Goal: Information Seeking & Learning: Learn about a topic

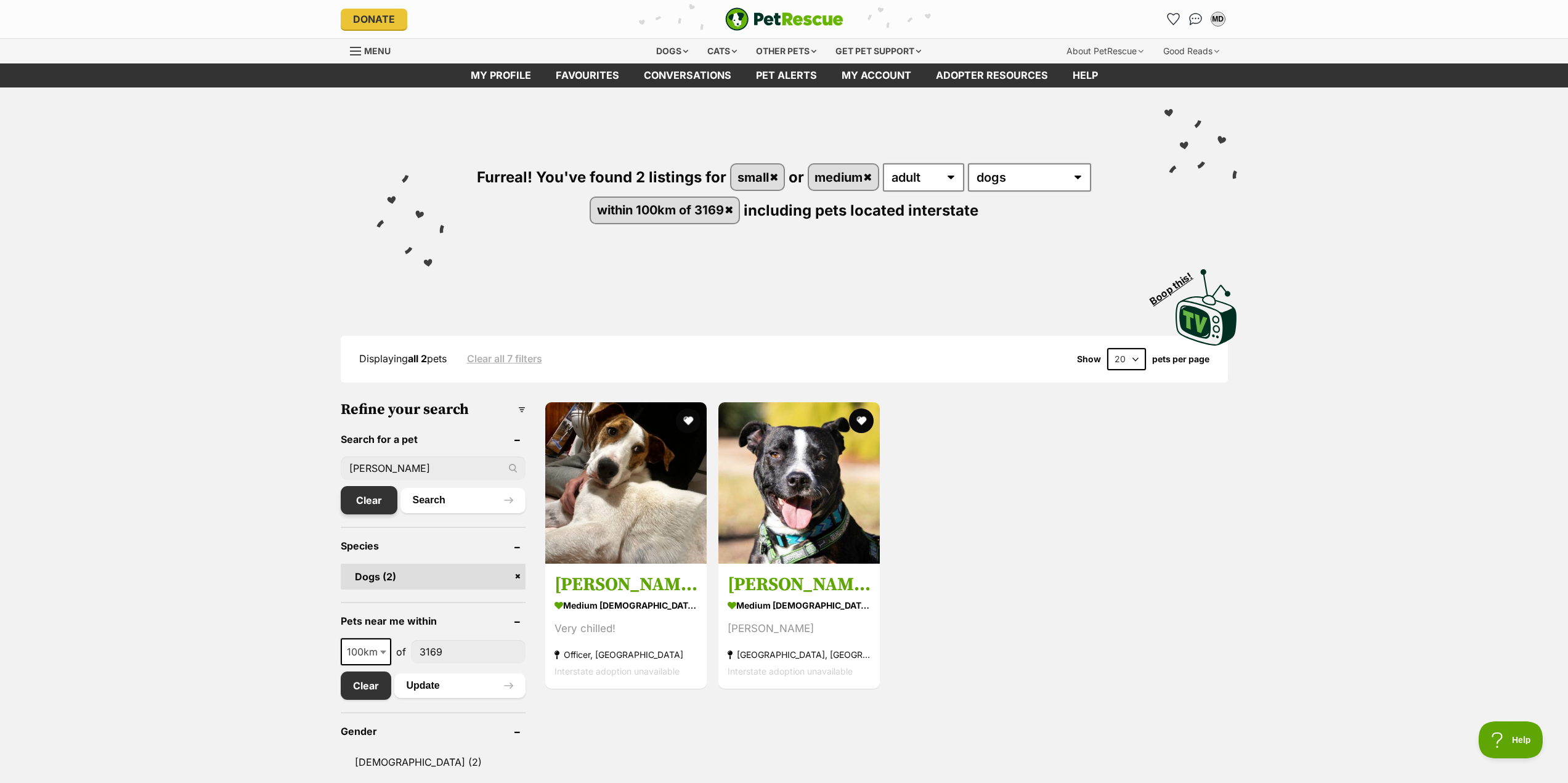
click at [369, 500] on link "Clear" at bounding box center [369, 500] width 57 height 28
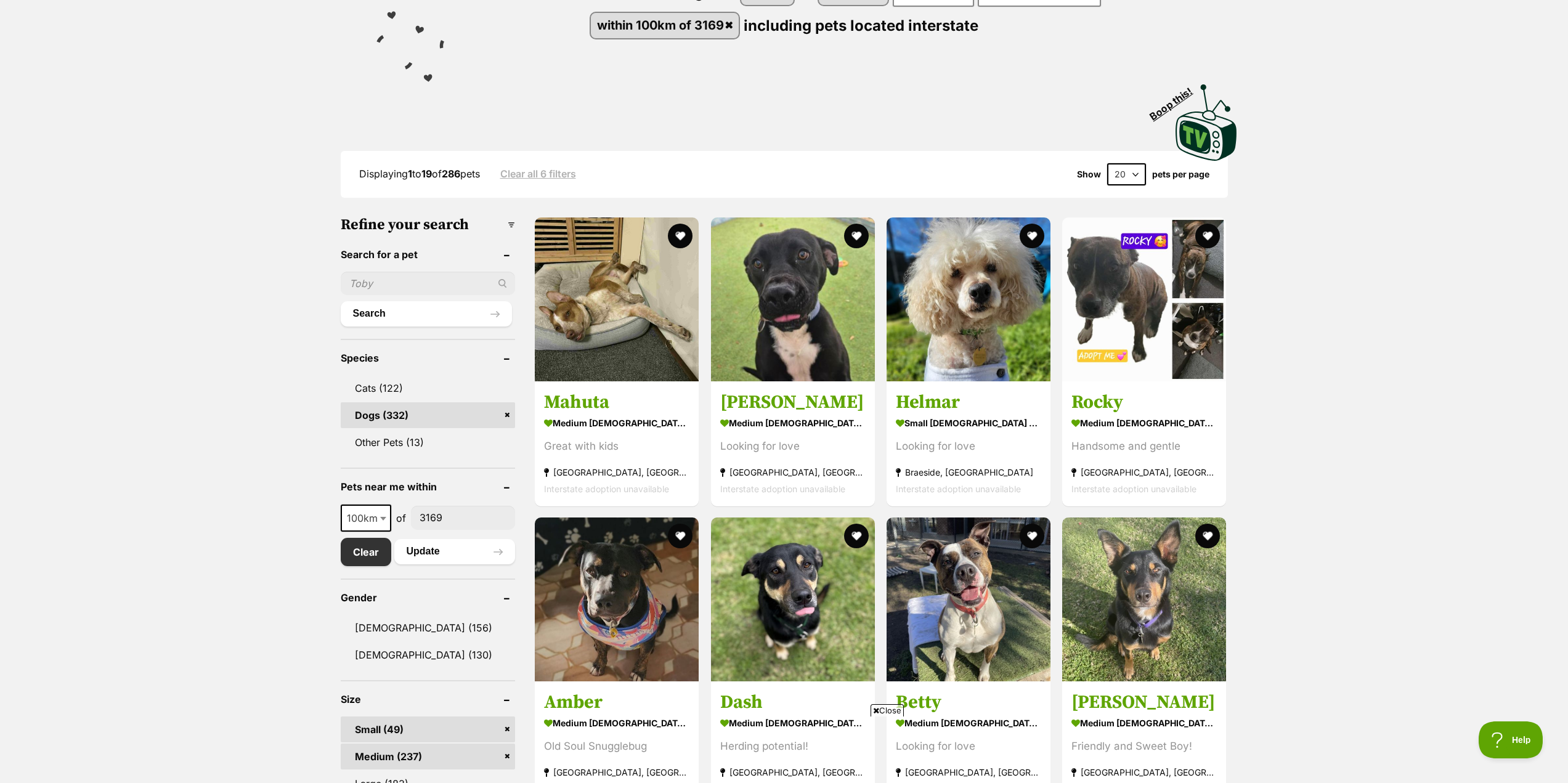
scroll to position [308, 0]
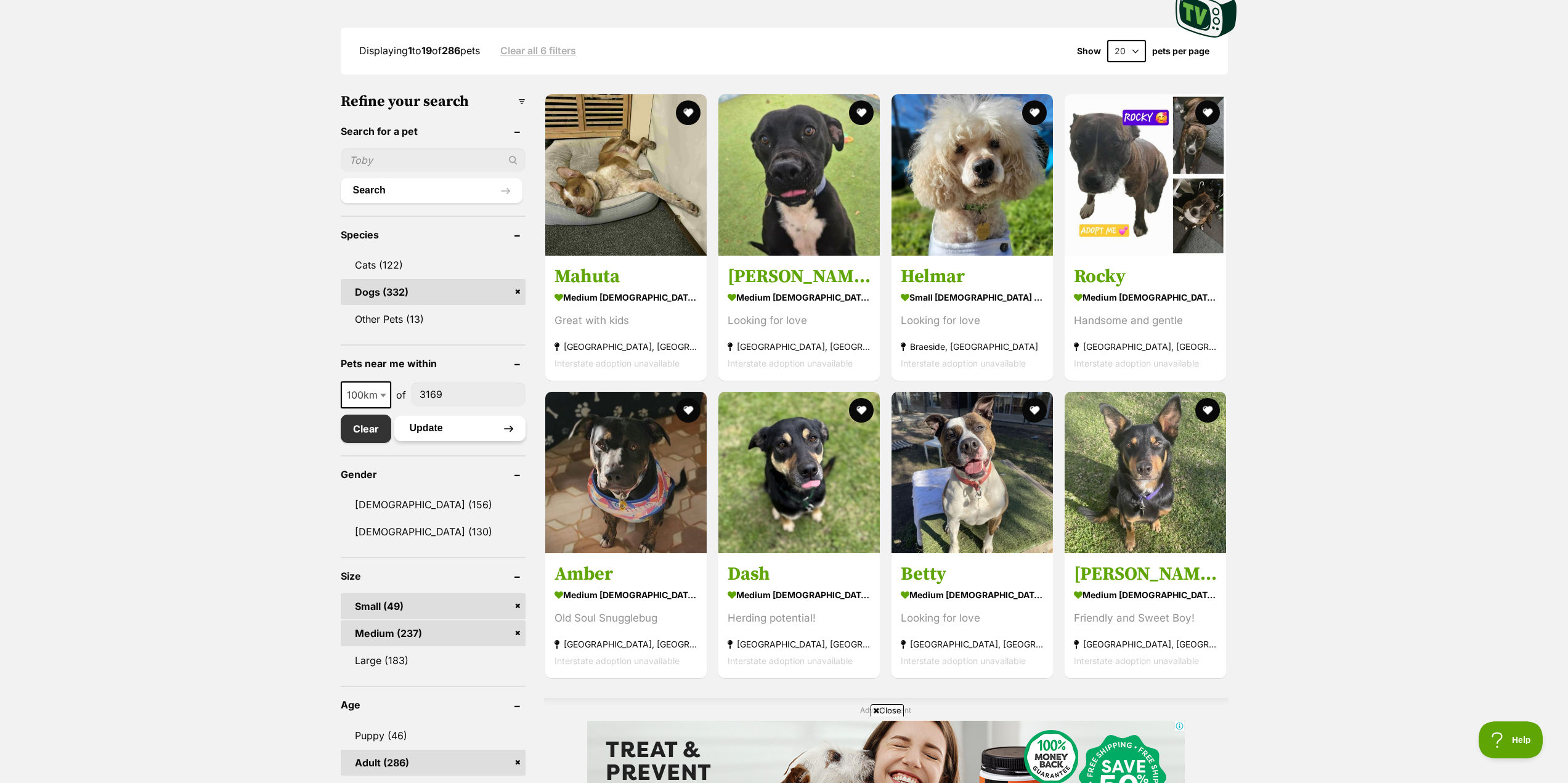
click at [426, 430] on button "Update" at bounding box center [460, 429] width 131 height 25
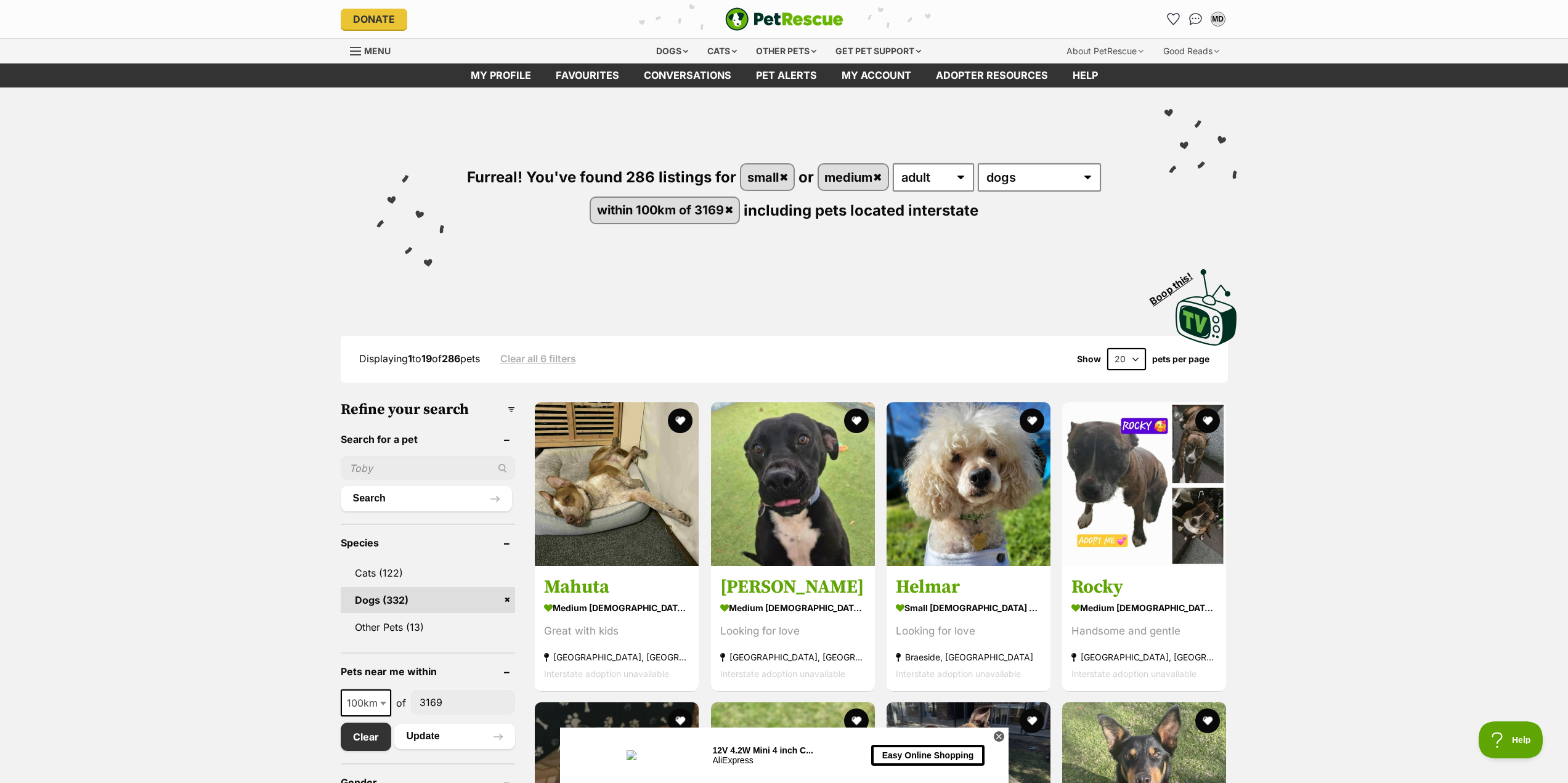
click at [1139, 360] on select "20 40 60" at bounding box center [1127, 359] width 39 height 22
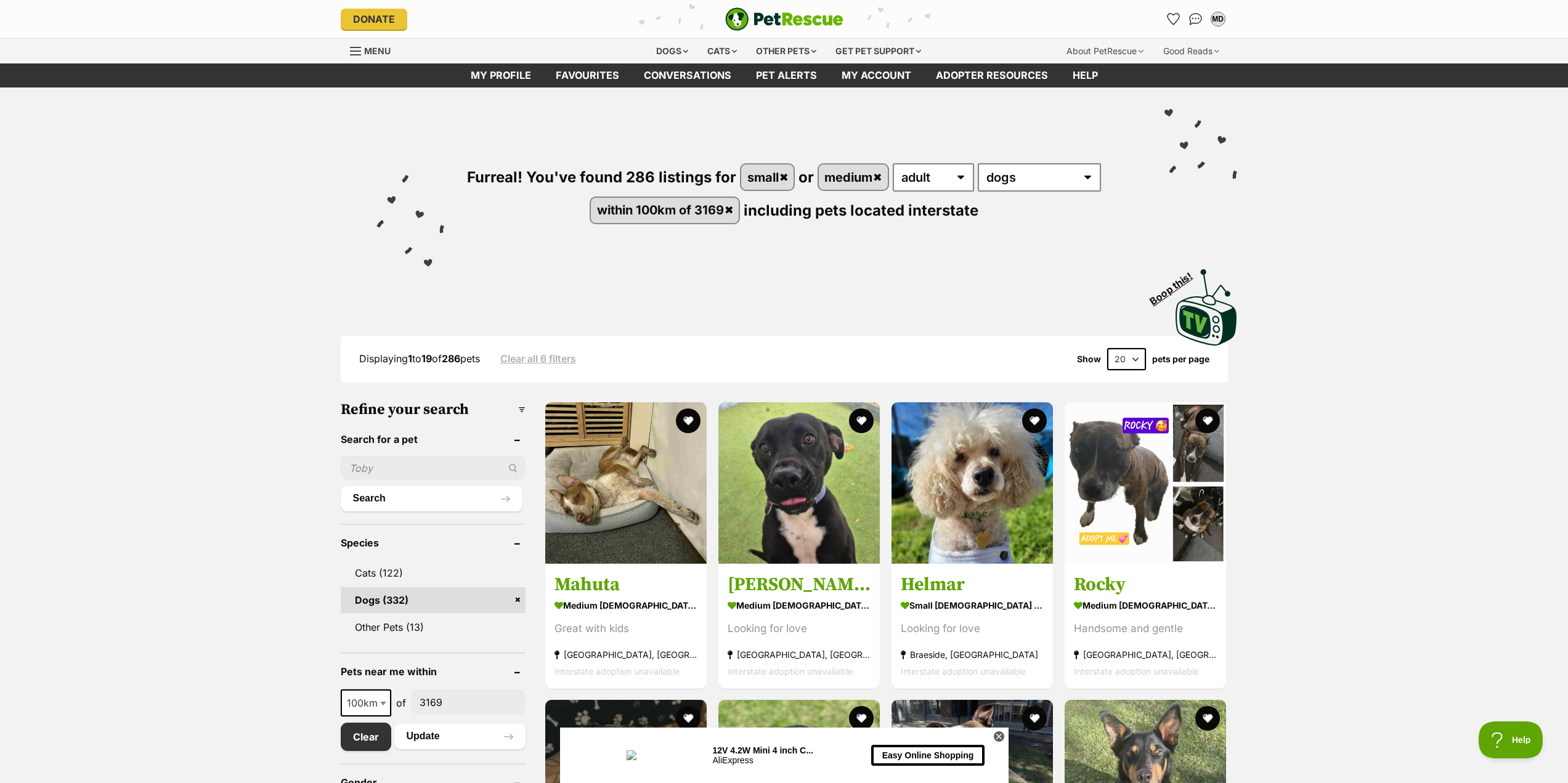
select select "60"
click at [1107, 348] on select "20 40 60" at bounding box center [1127, 359] width 39 height 22
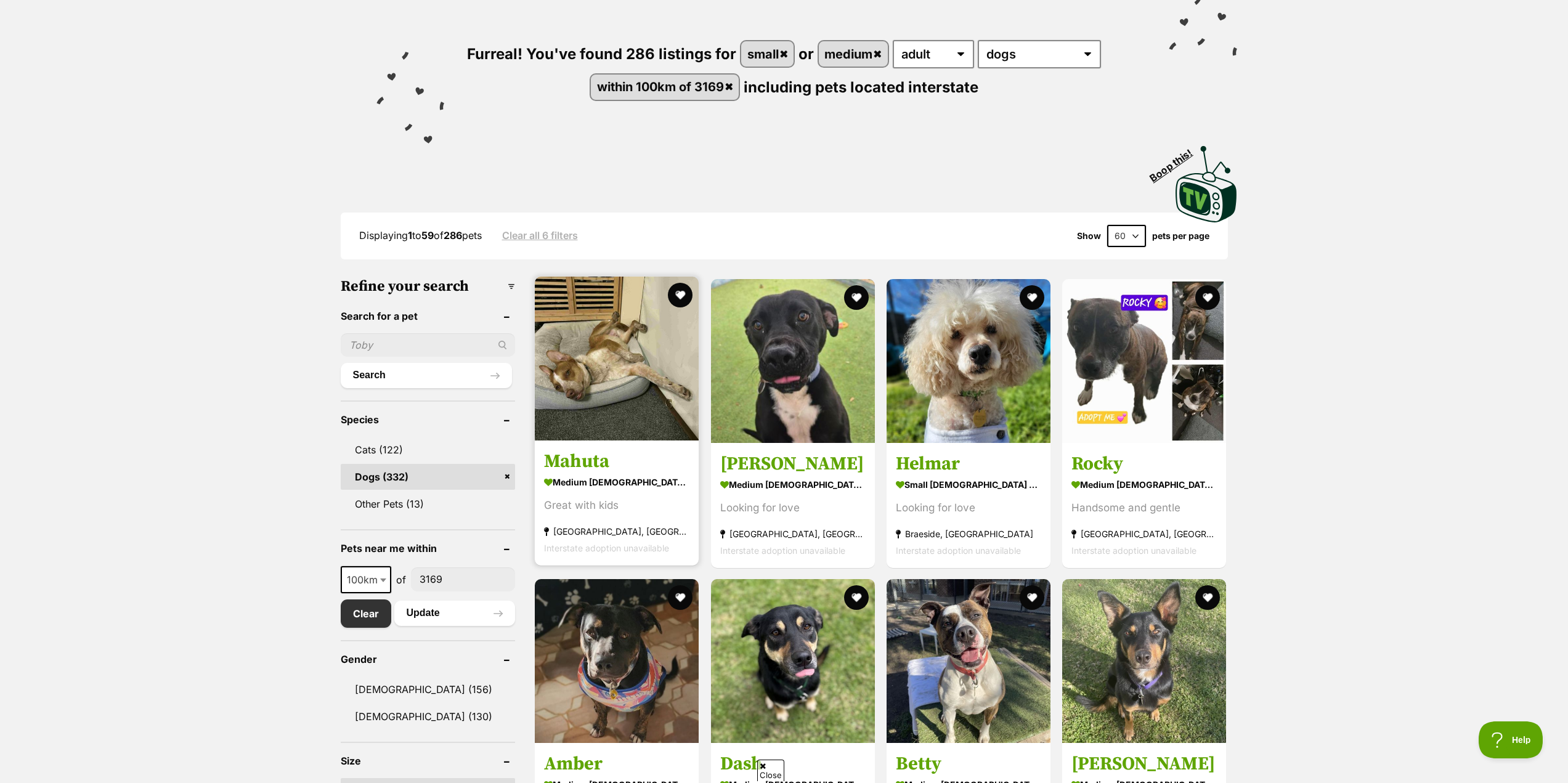
click at [596, 418] on img at bounding box center [617, 358] width 164 height 164
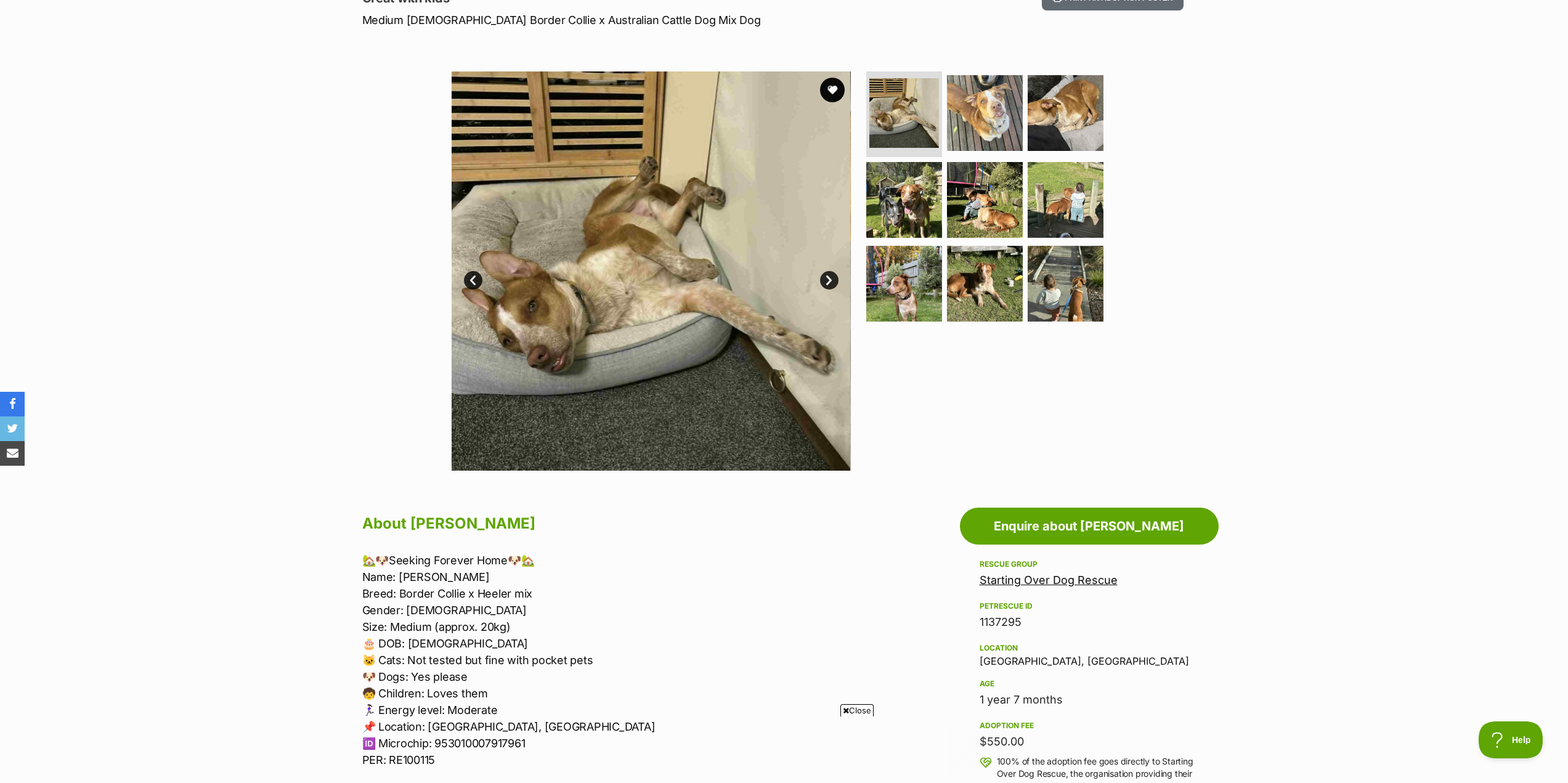
scroll to position [123, 0]
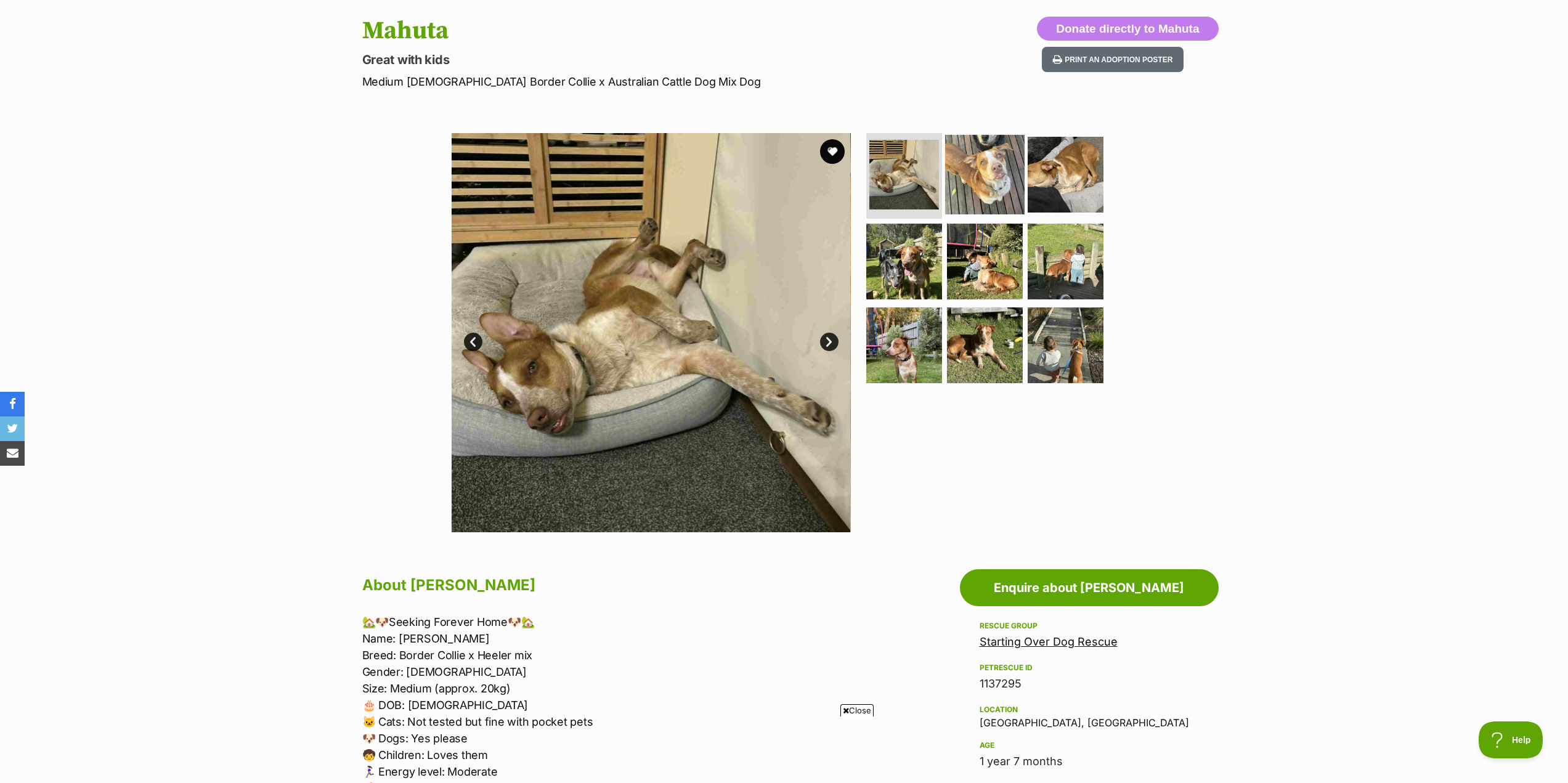
click at [1012, 183] on img at bounding box center [985, 174] width 80 height 80
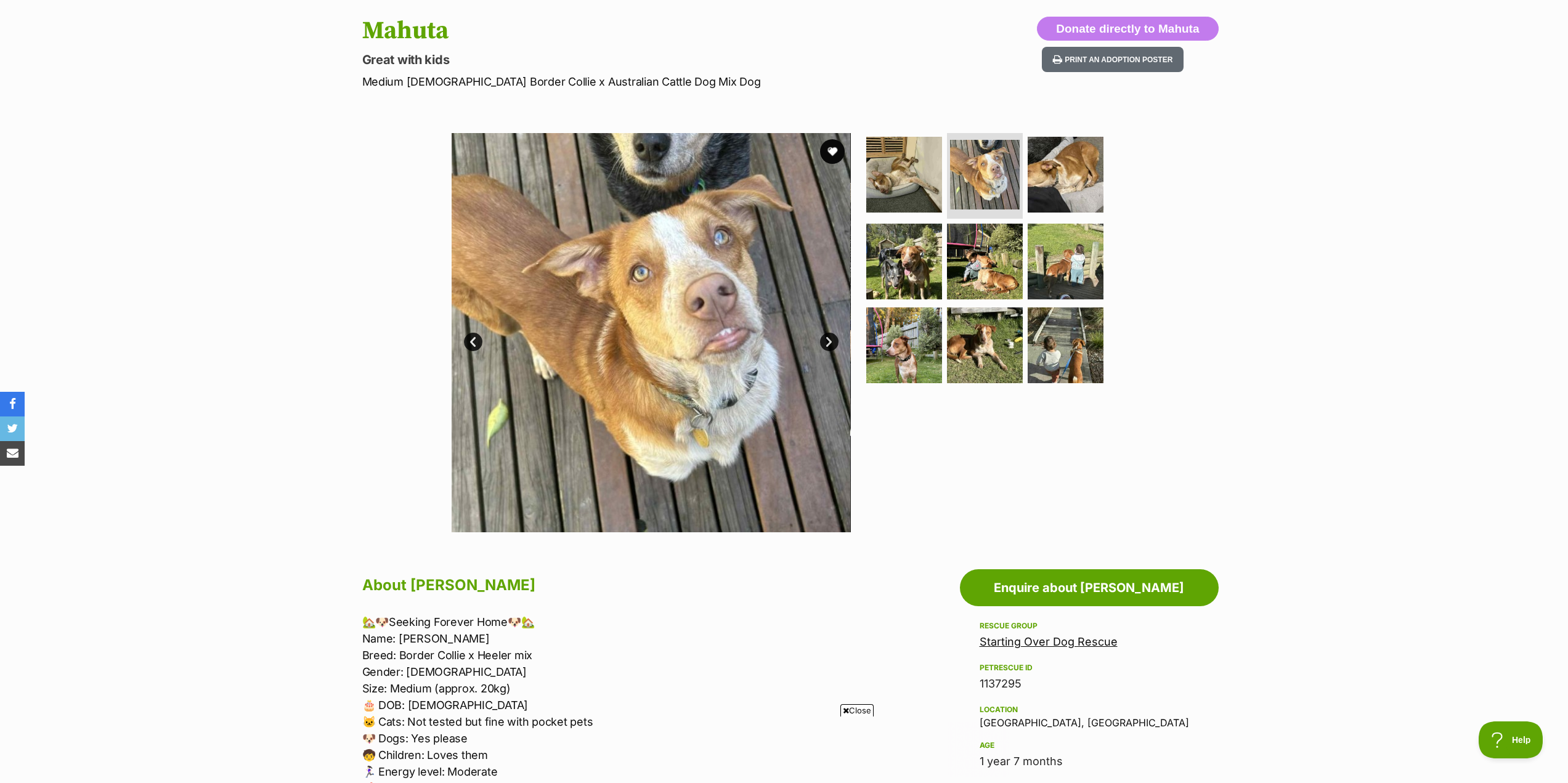
click at [829, 341] on link "Next" at bounding box center [829, 342] width 19 height 19
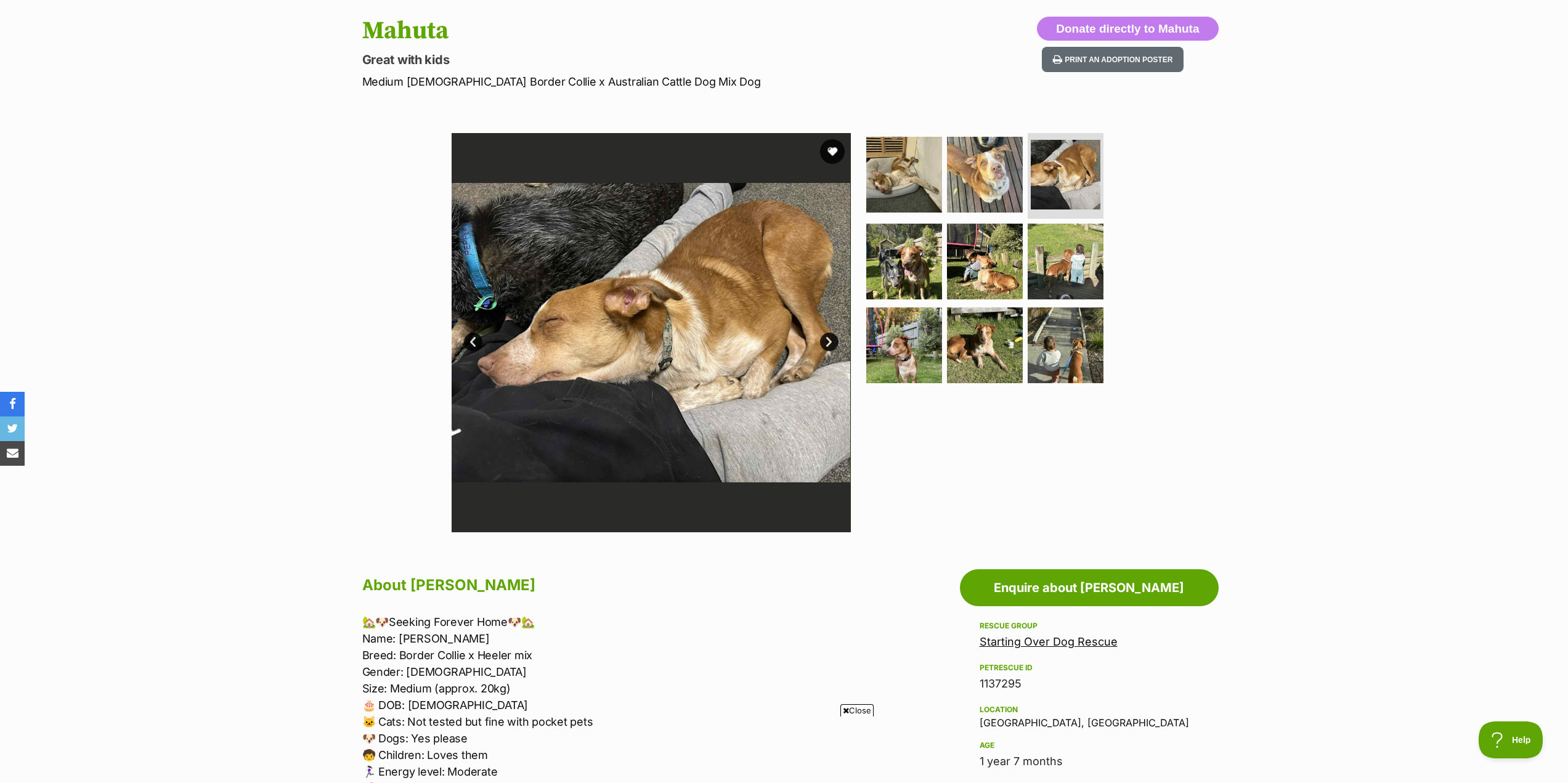
click at [829, 341] on link "Next" at bounding box center [829, 342] width 19 height 19
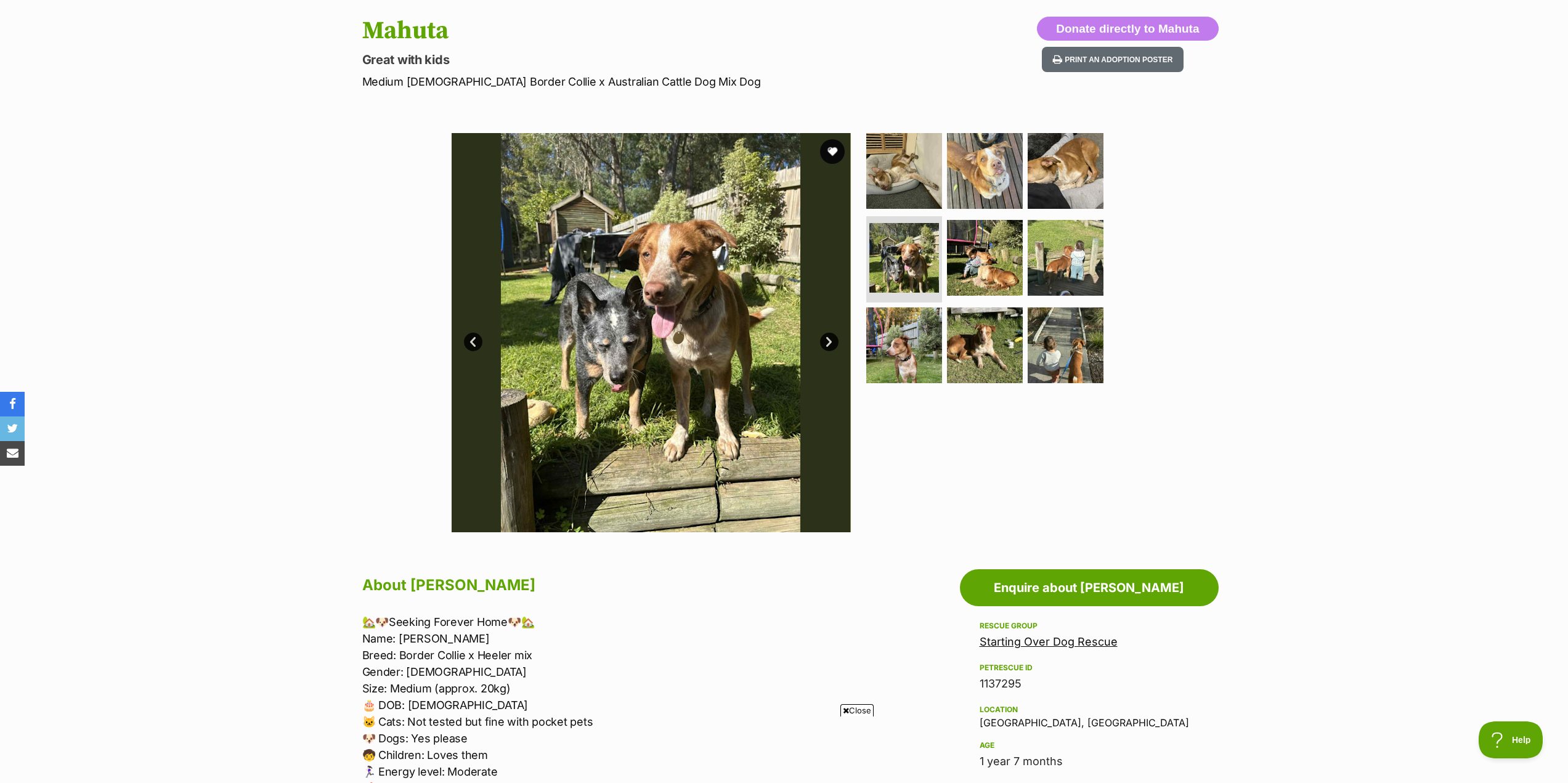
click at [829, 341] on link "Next" at bounding box center [829, 342] width 19 height 19
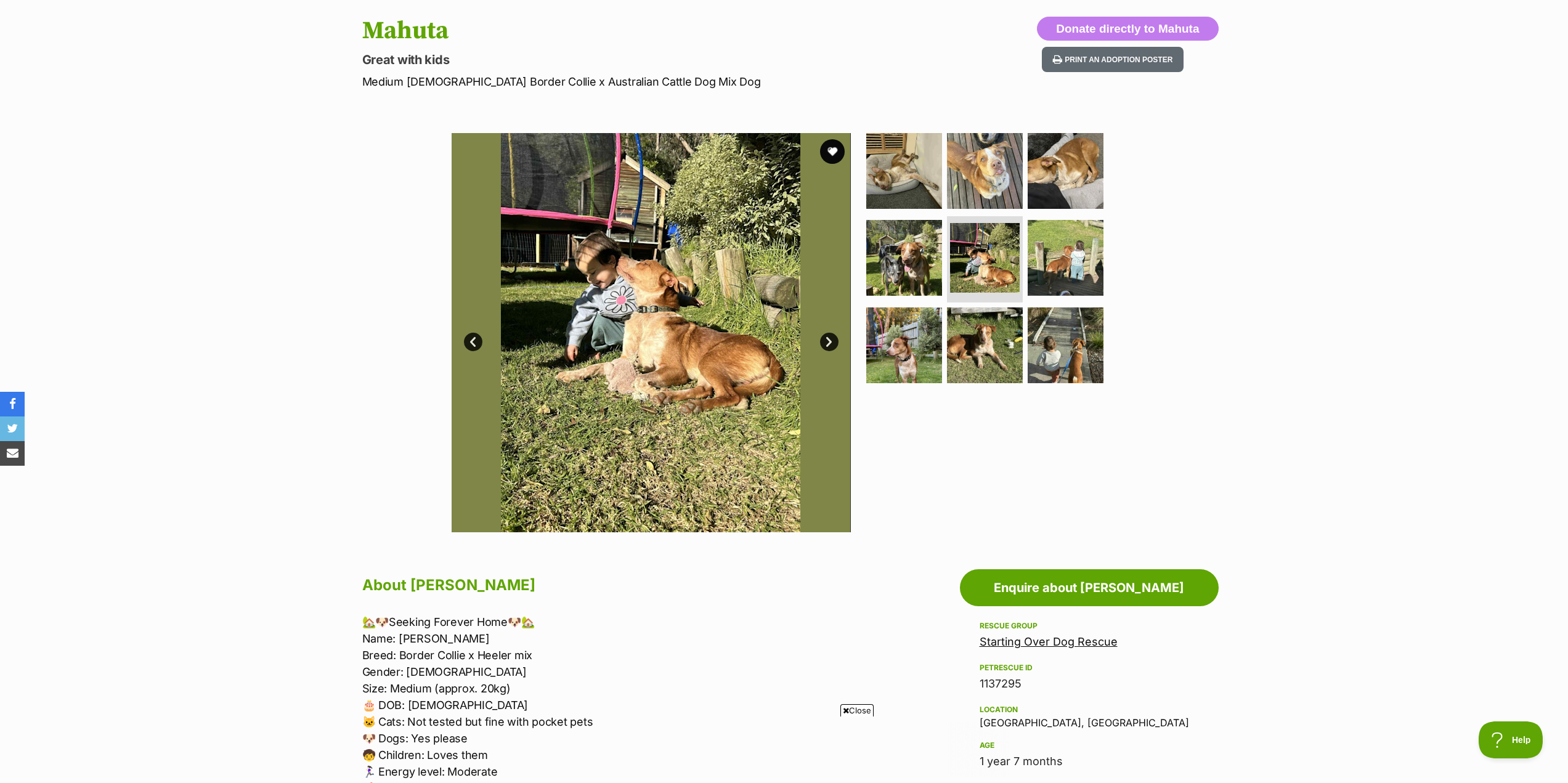
click at [829, 341] on link "Next" at bounding box center [829, 342] width 19 height 19
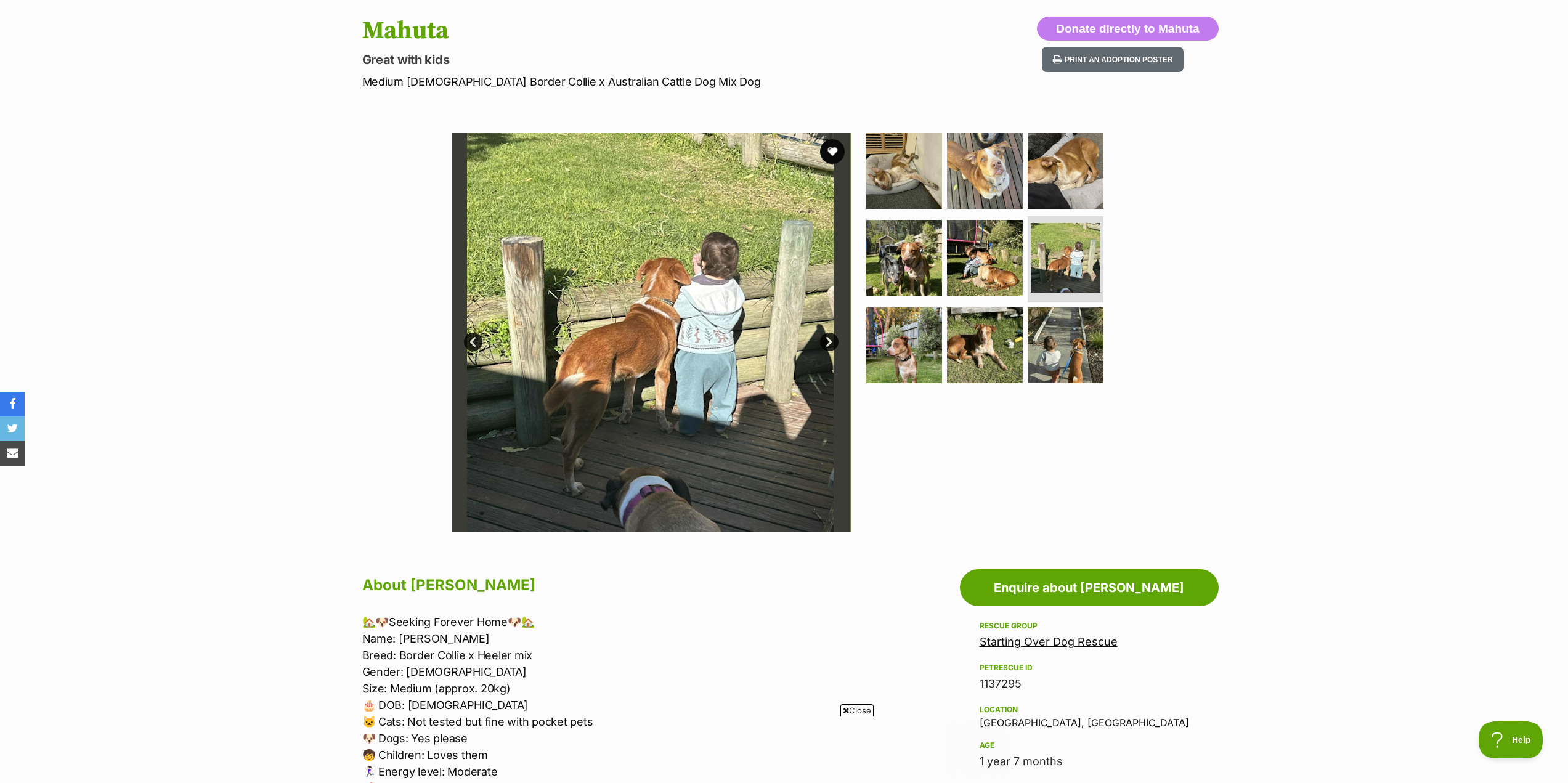
click at [829, 341] on link "Next" at bounding box center [829, 342] width 19 height 19
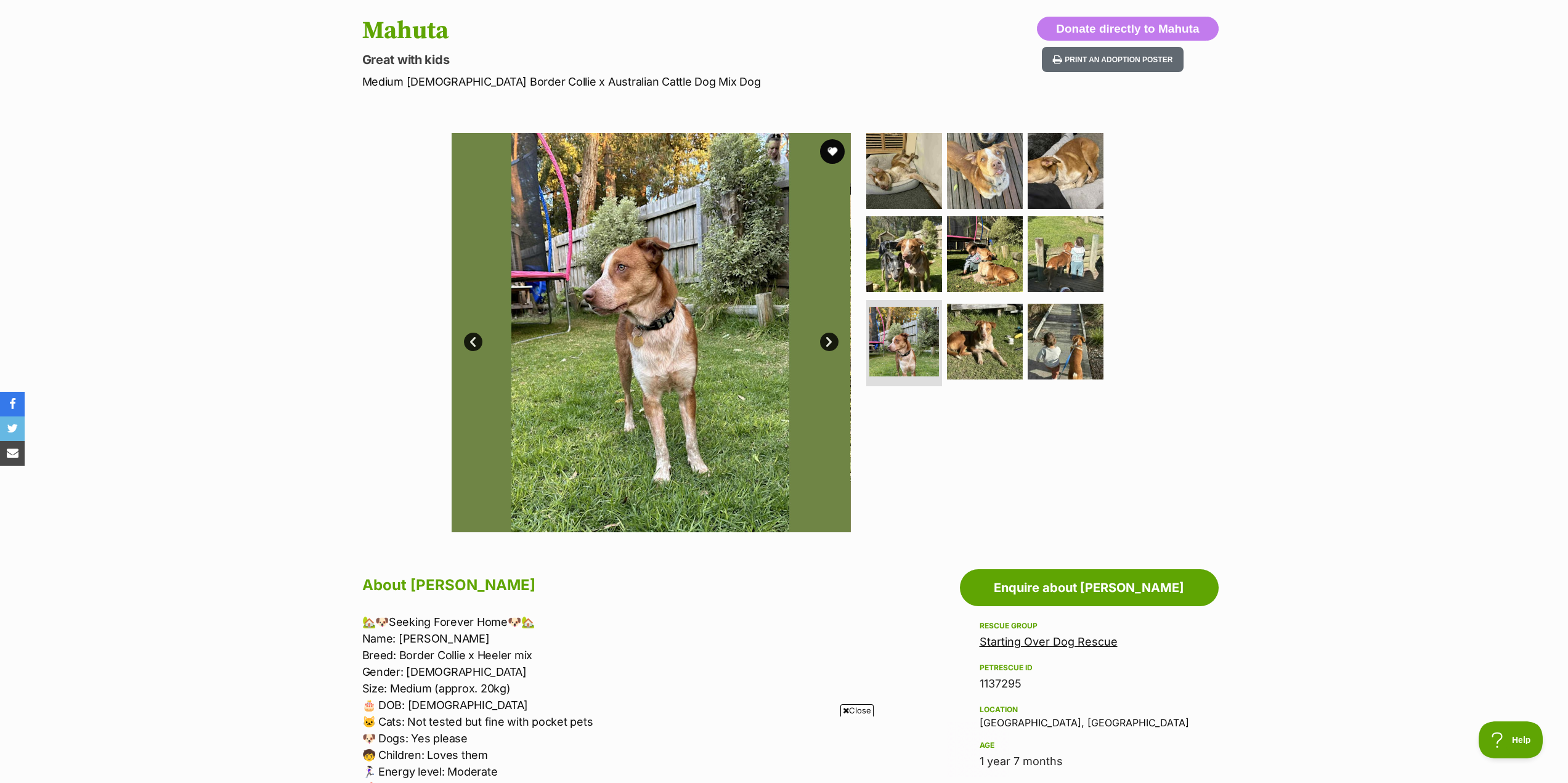
click at [829, 341] on link "Next" at bounding box center [829, 342] width 19 height 19
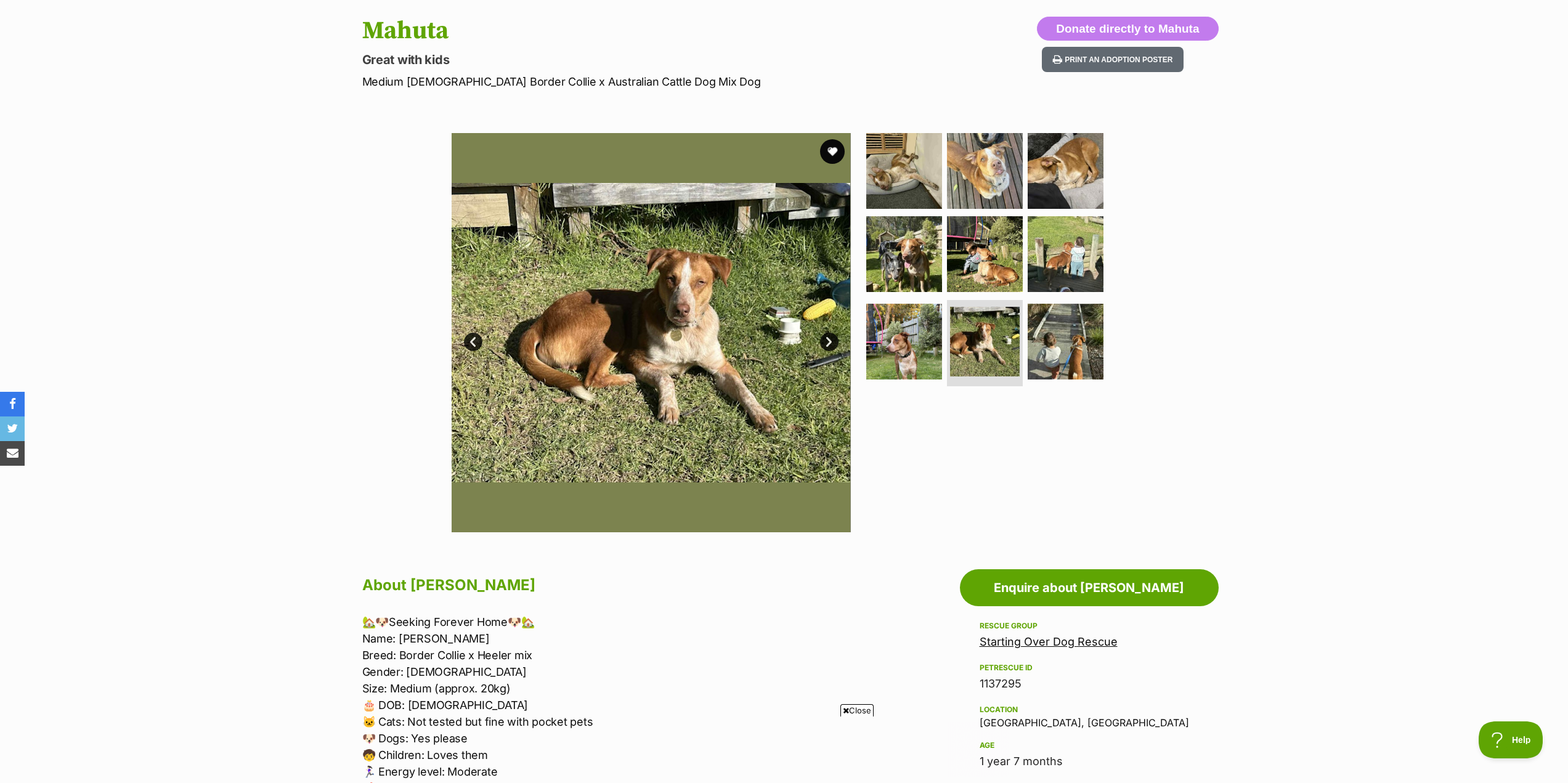
click at [829, 341] on link "Next" at bounding box center [829, 342] width 19 height 19
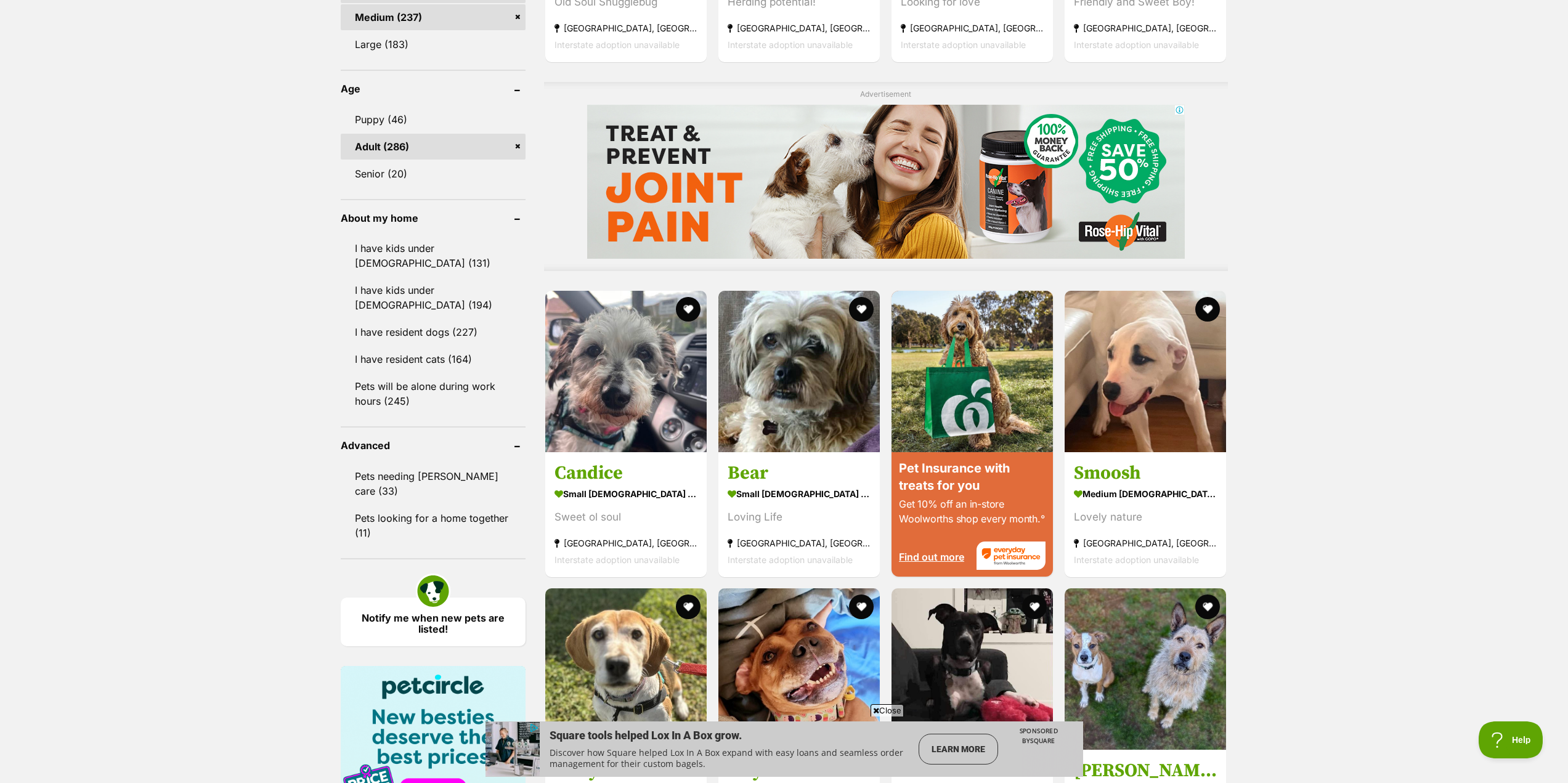
scroll to position [985, 0]
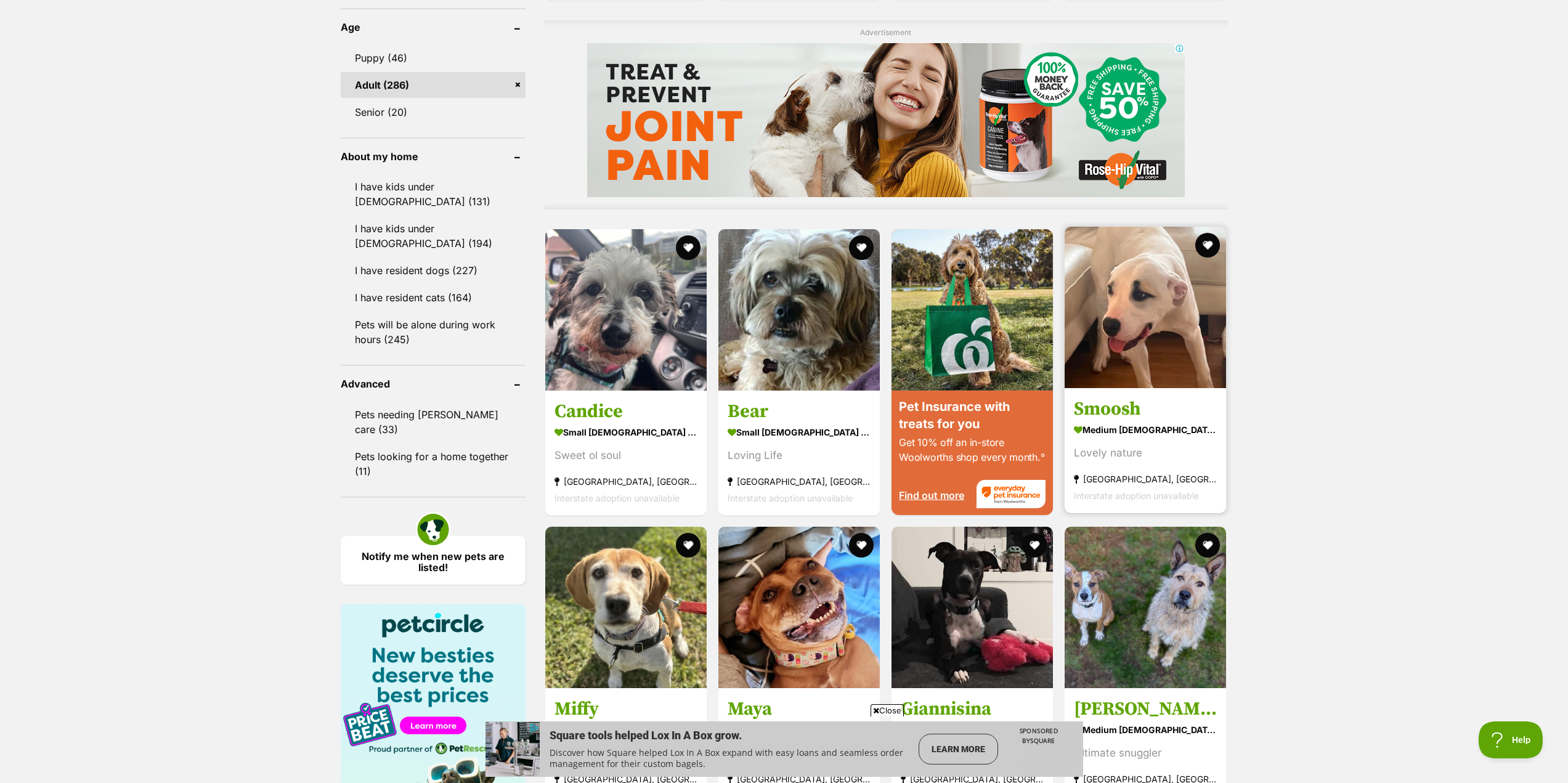
click at [1155, 340] on img at bounding box center [1145, 307] width 162 height 162
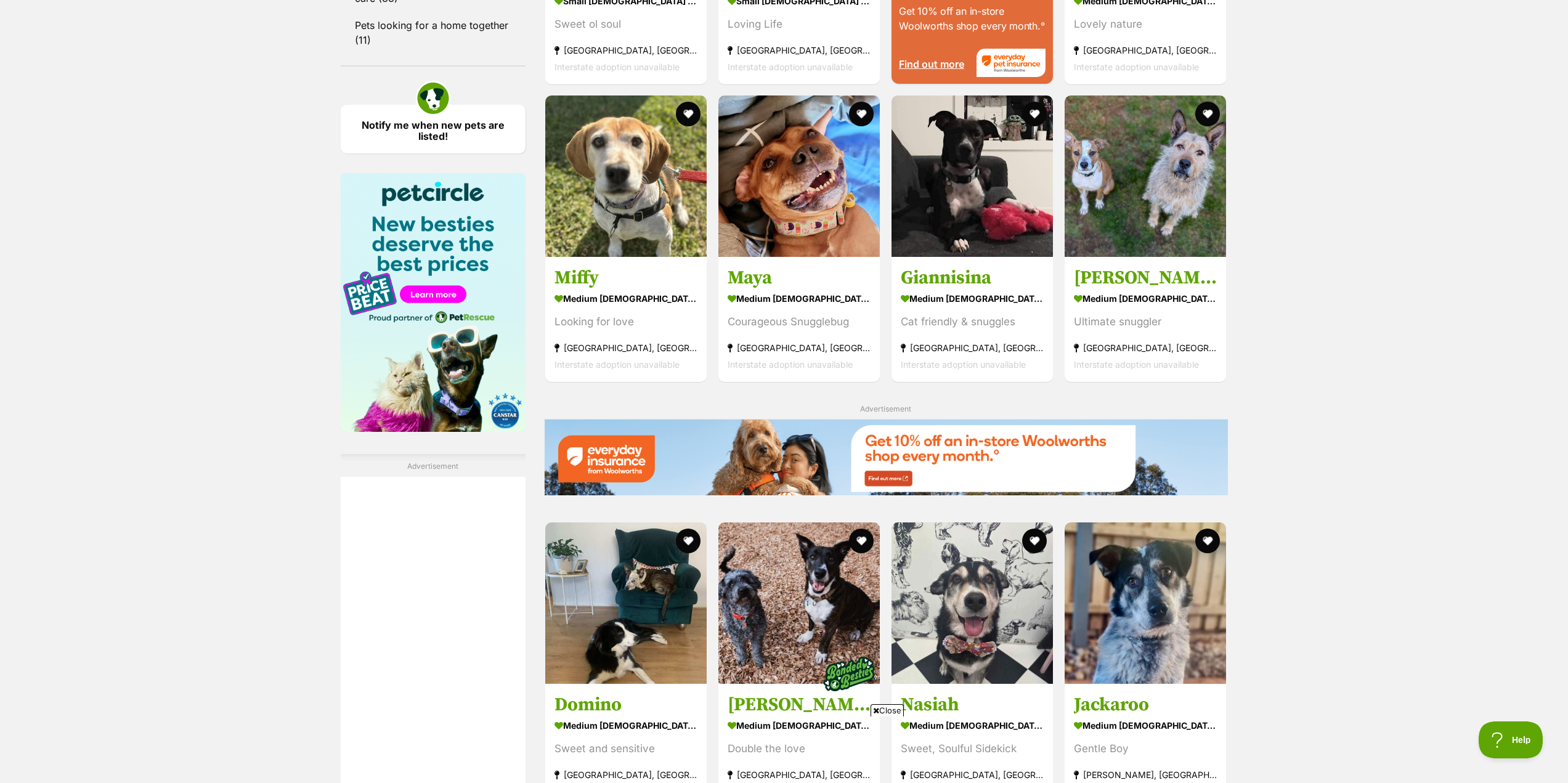
scroll to position [1540, 0]
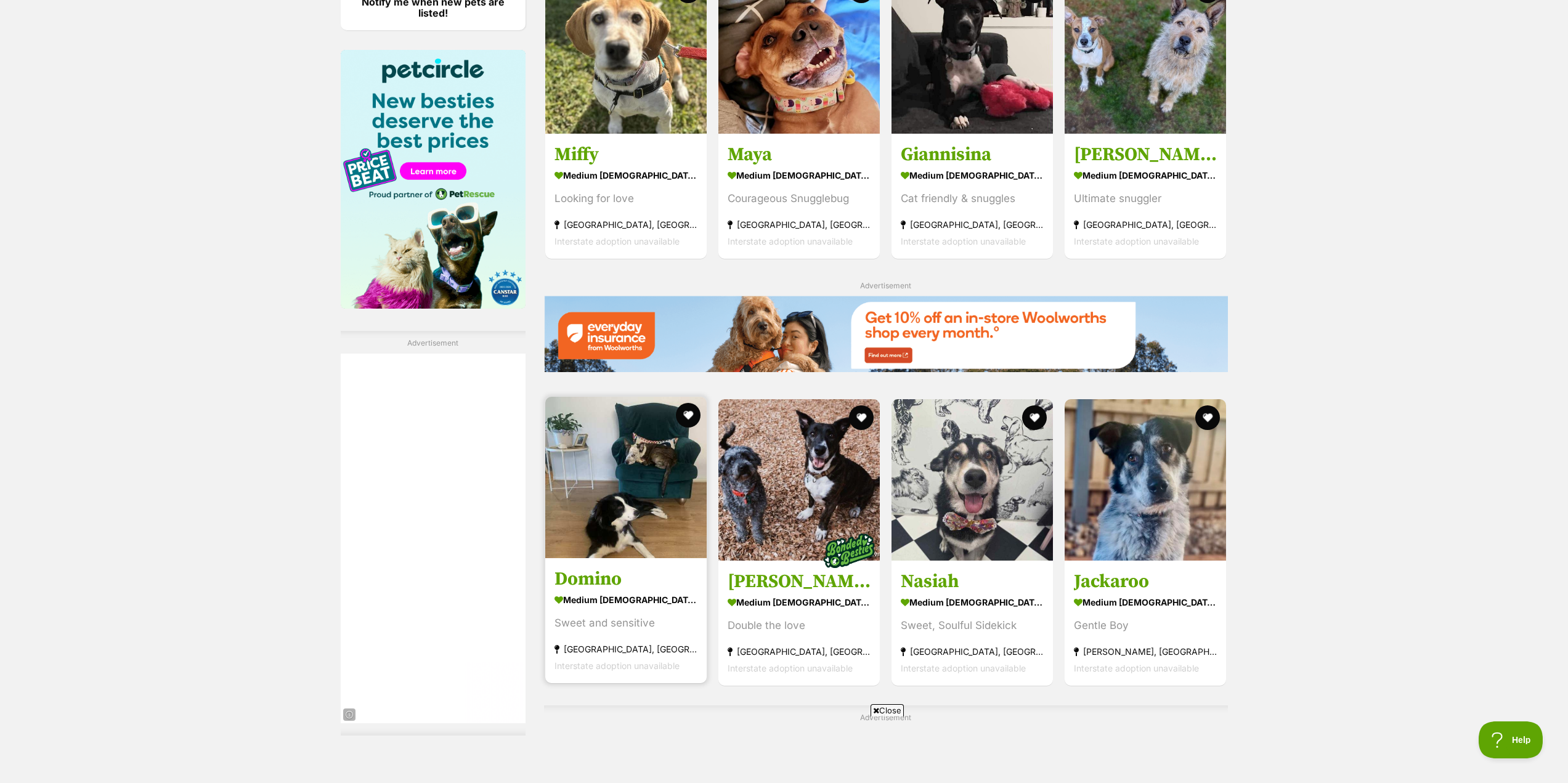
click at [647, 507] on img at bounding box center [625, 477] width 162 height 162
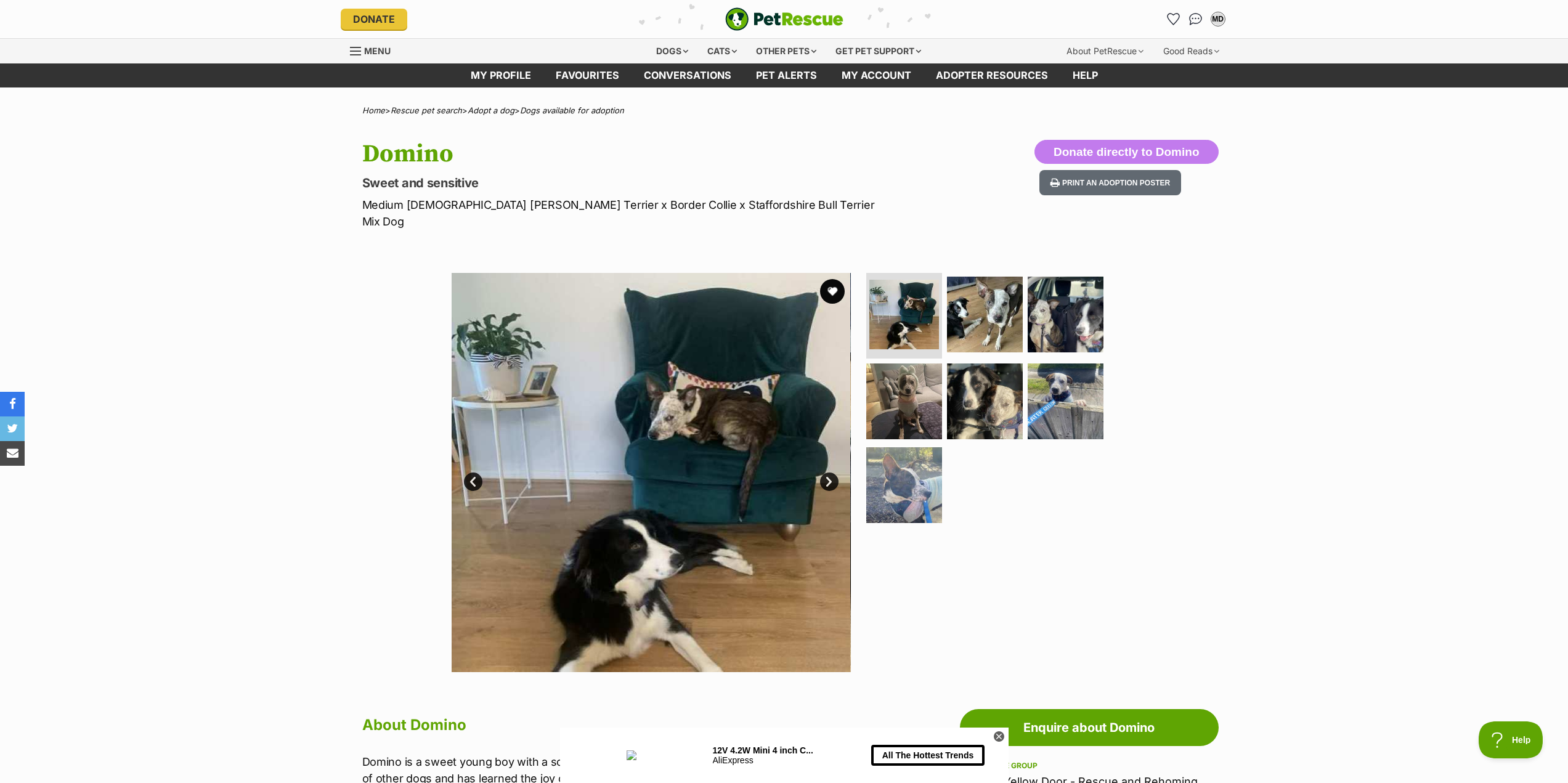
click at [831, 472] on link "Next" at bounding box center [829, 482] width 19 height 19
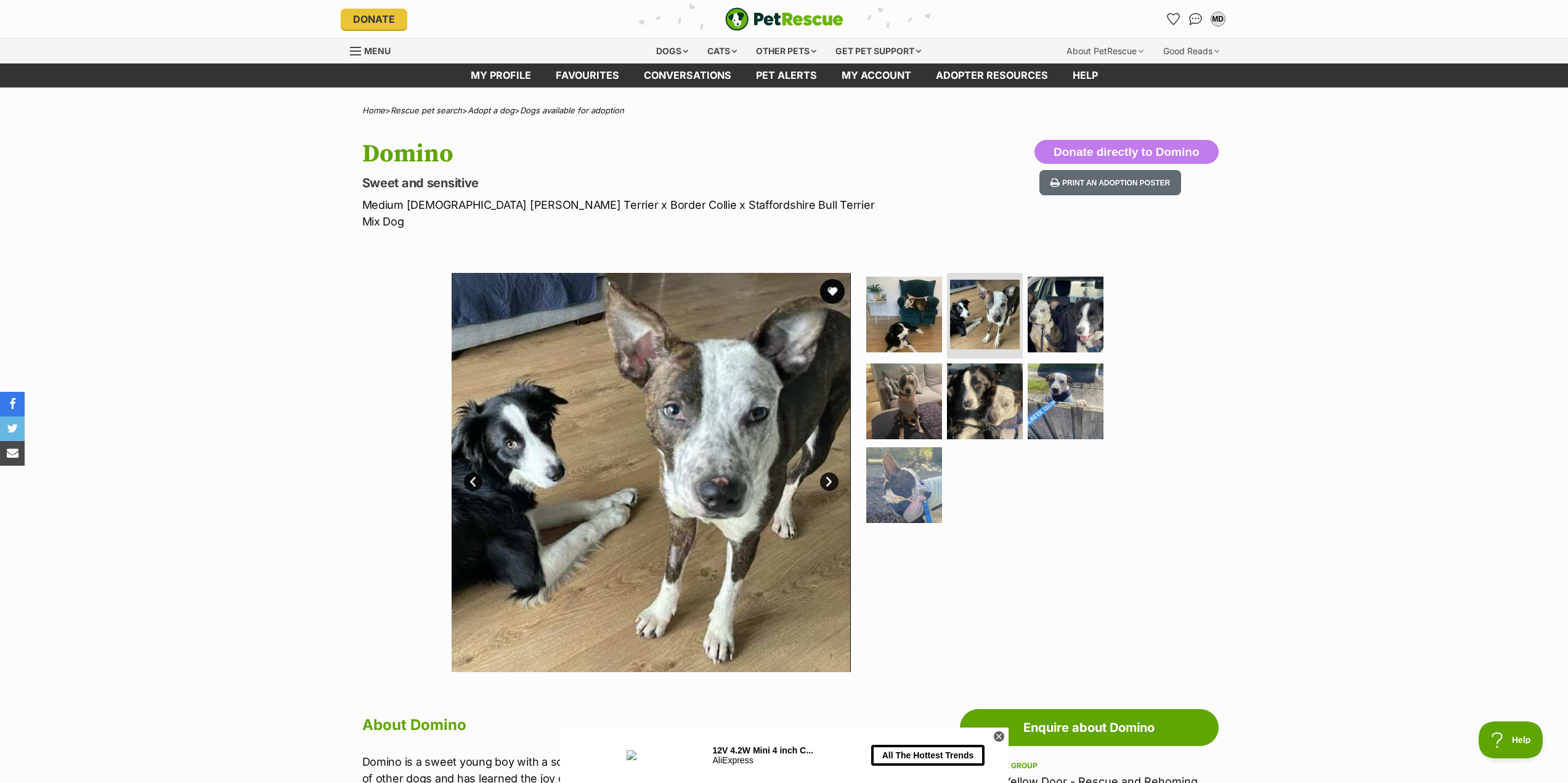
click at [831, 472] on link "Next" at bounding box center [829, 482] width 19 height 19
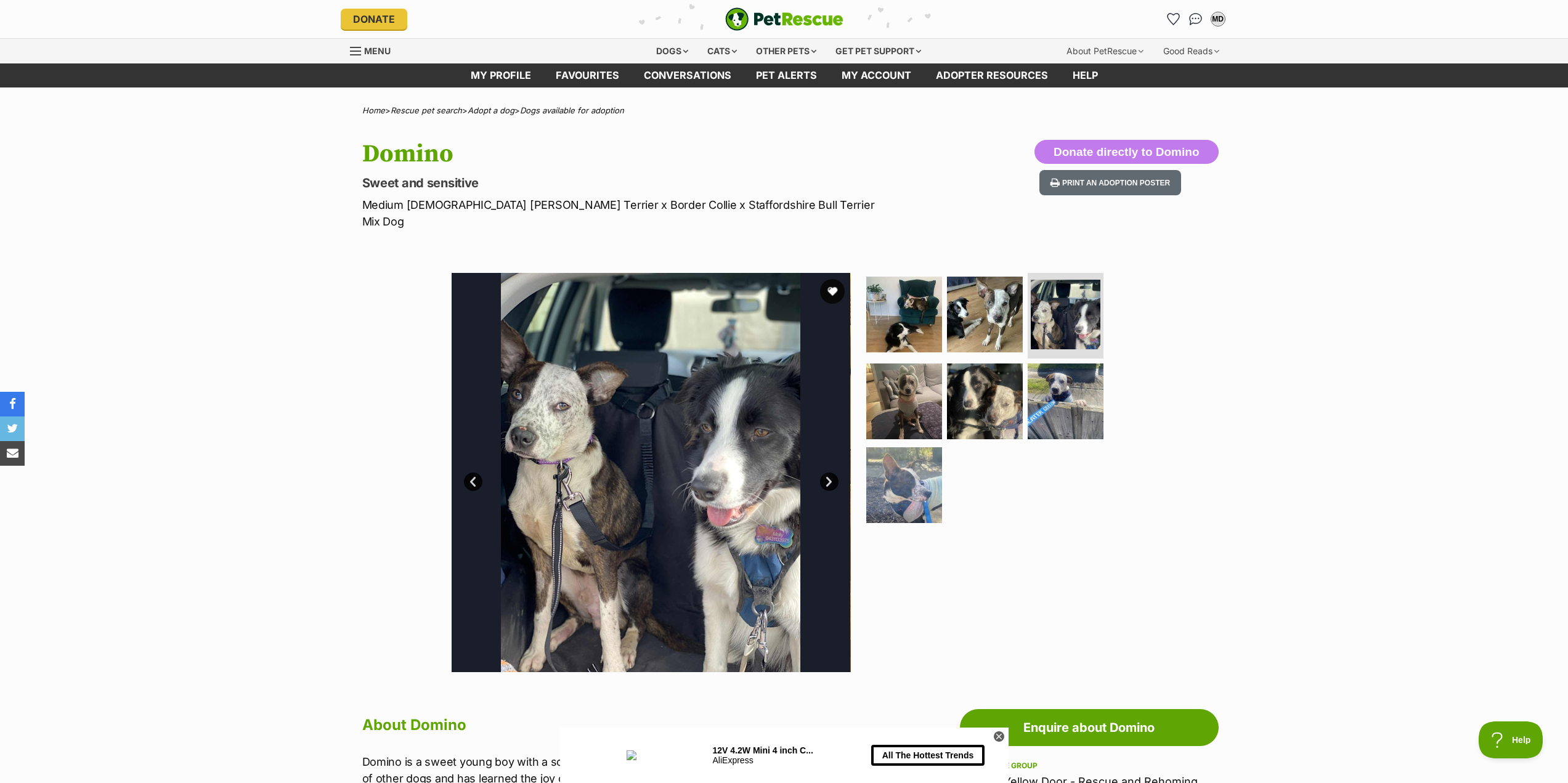
click at [831, 472] on link "Next" at bounding box center [829, 482] width 19 height 19
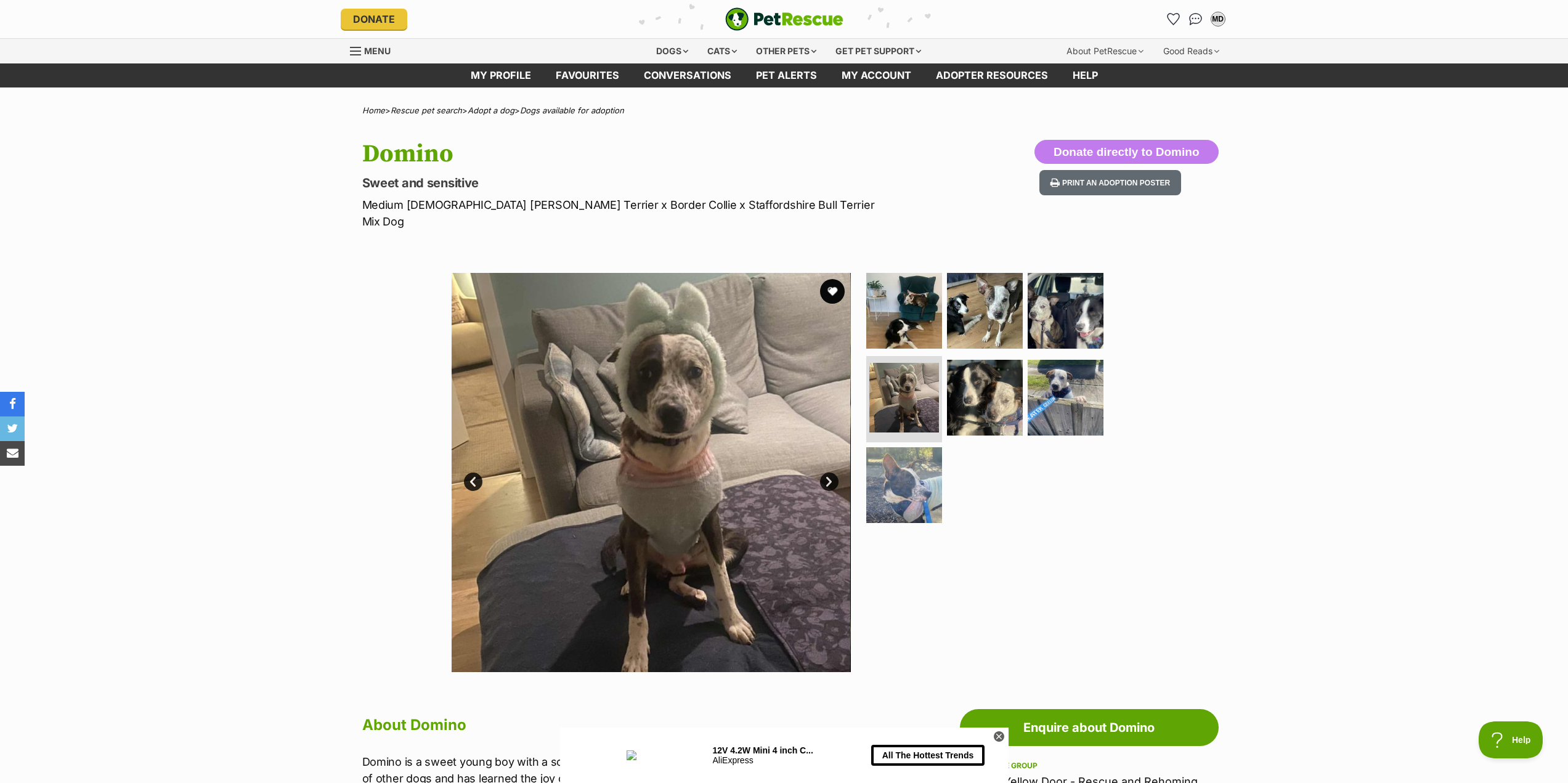
click at [831, 472] on link "Next" at bounding box center [829, 482] width 19 height 19
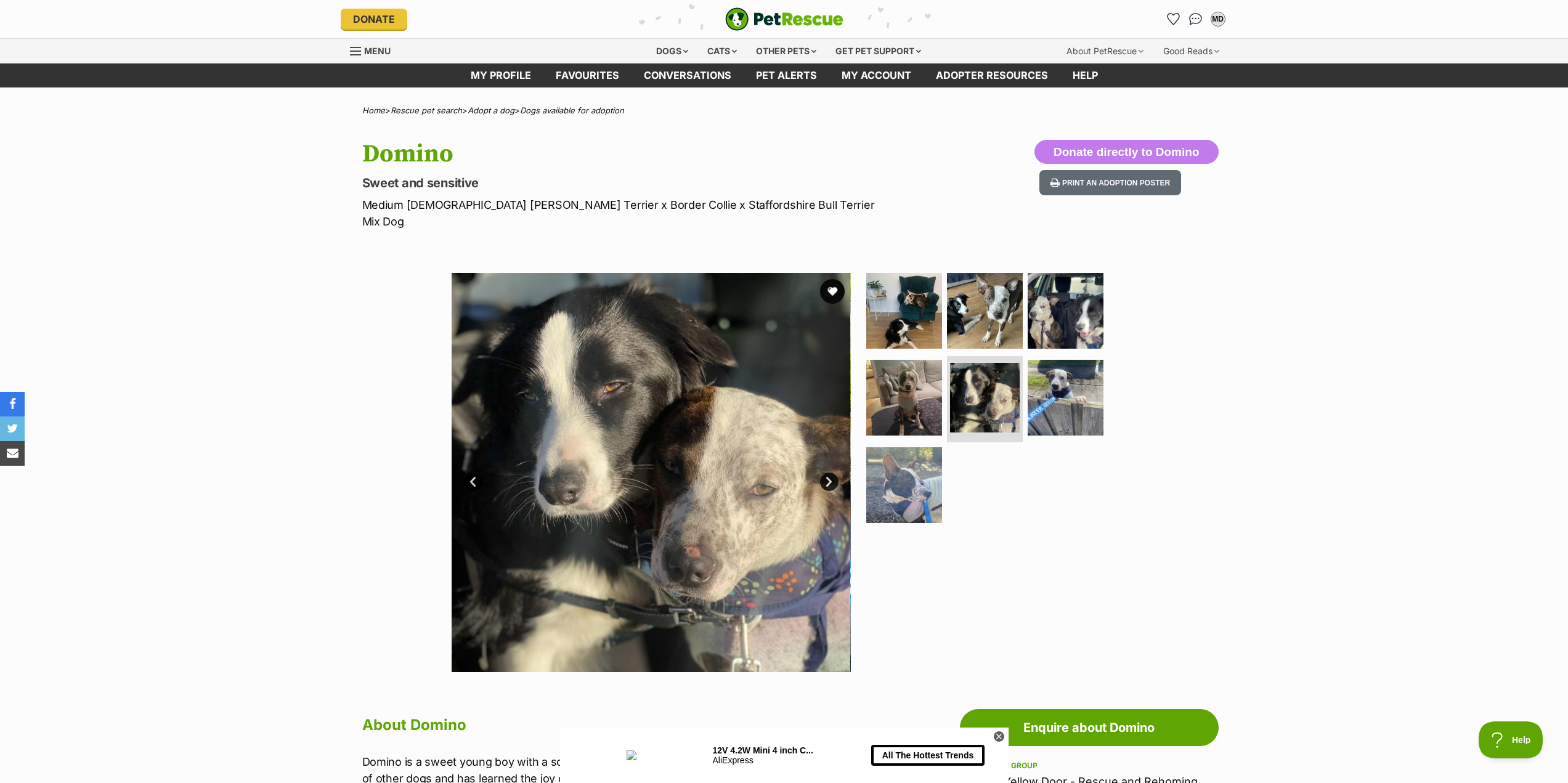
click at [472, 472] on link "Prev" at bounding box center [473, 482] width 19 height 19
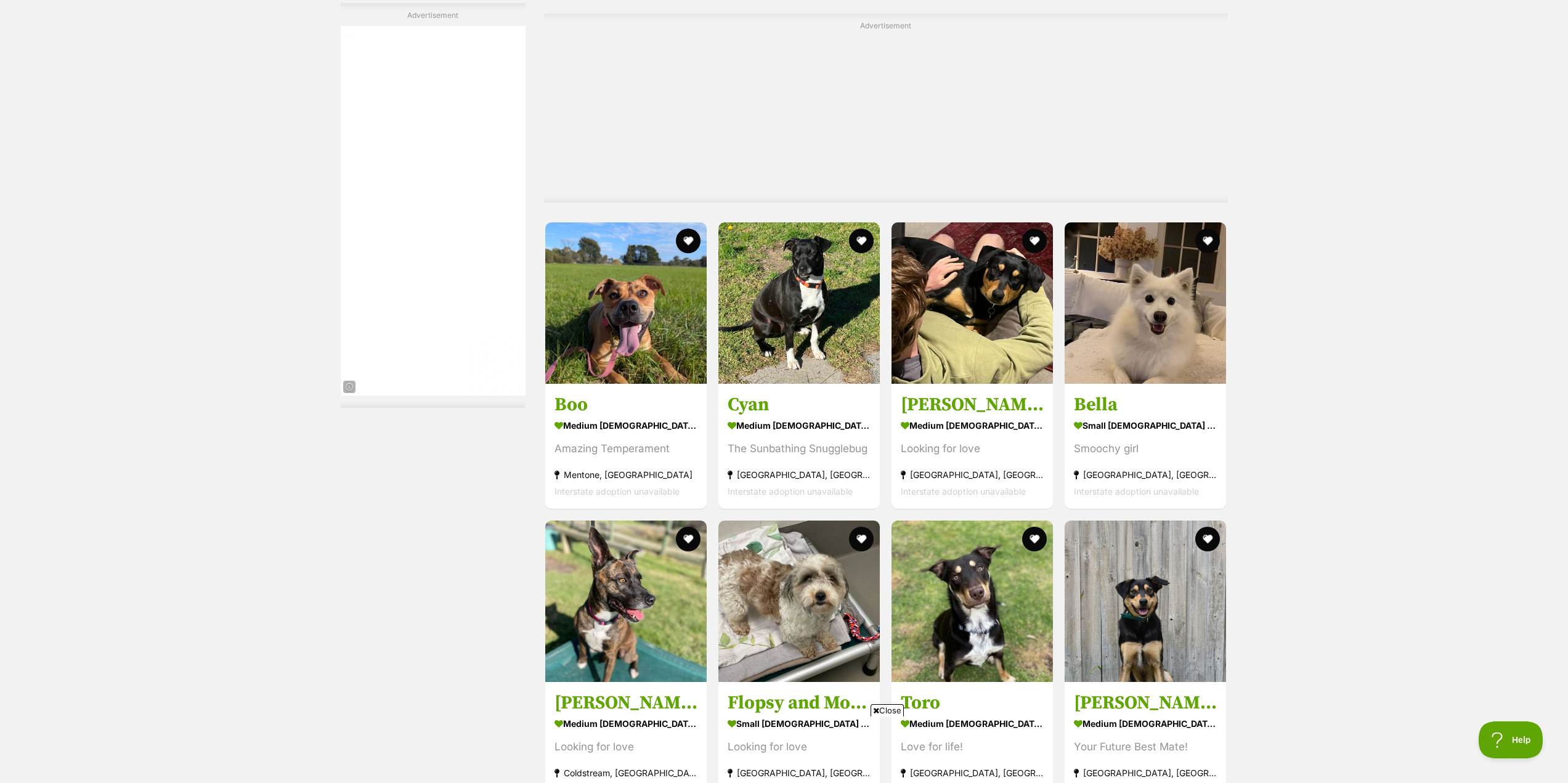
scroll to position [3620, 0]
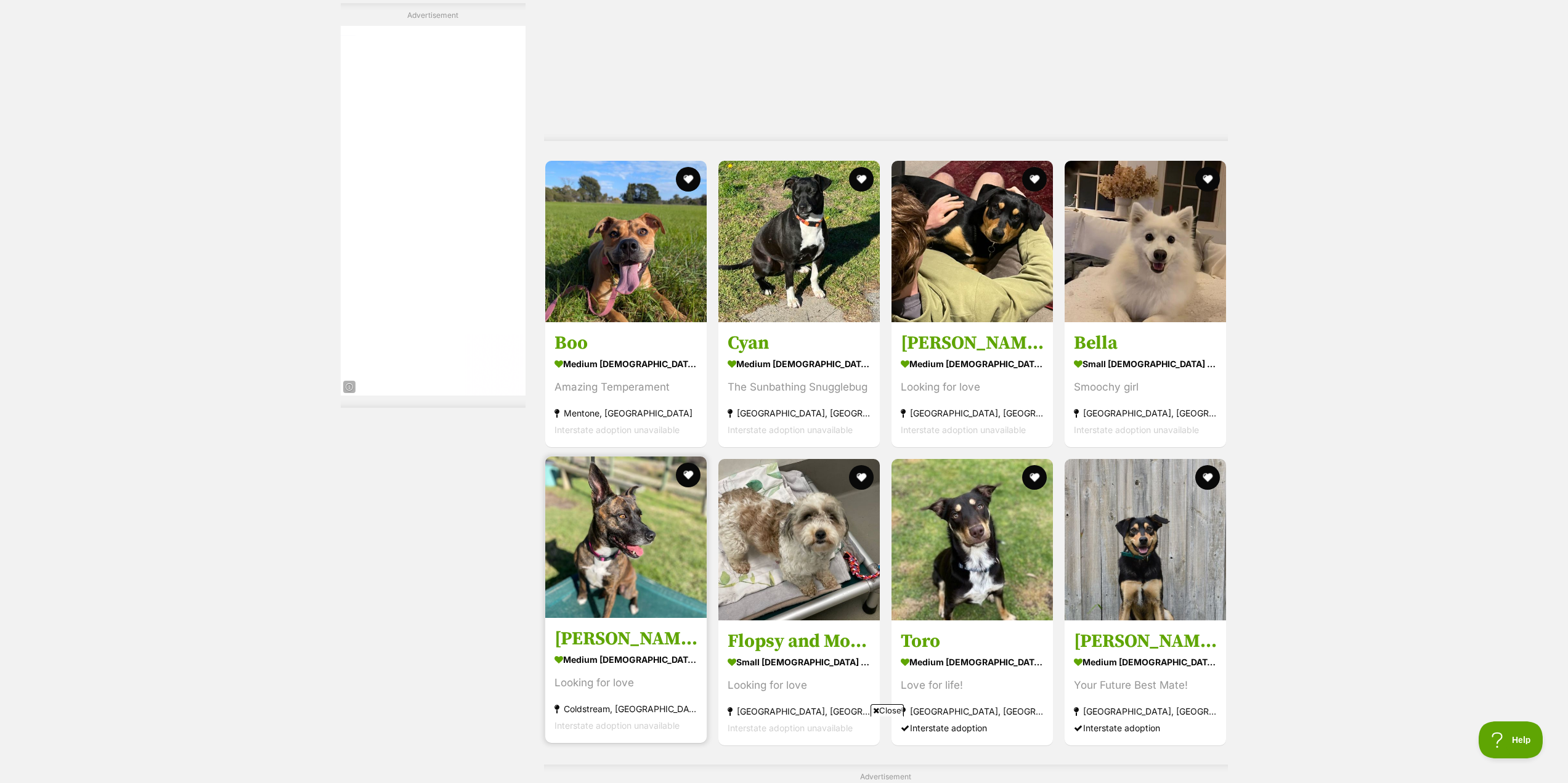
click at [611, 457] on img at bounding box center [625, 537] width 162 height 162
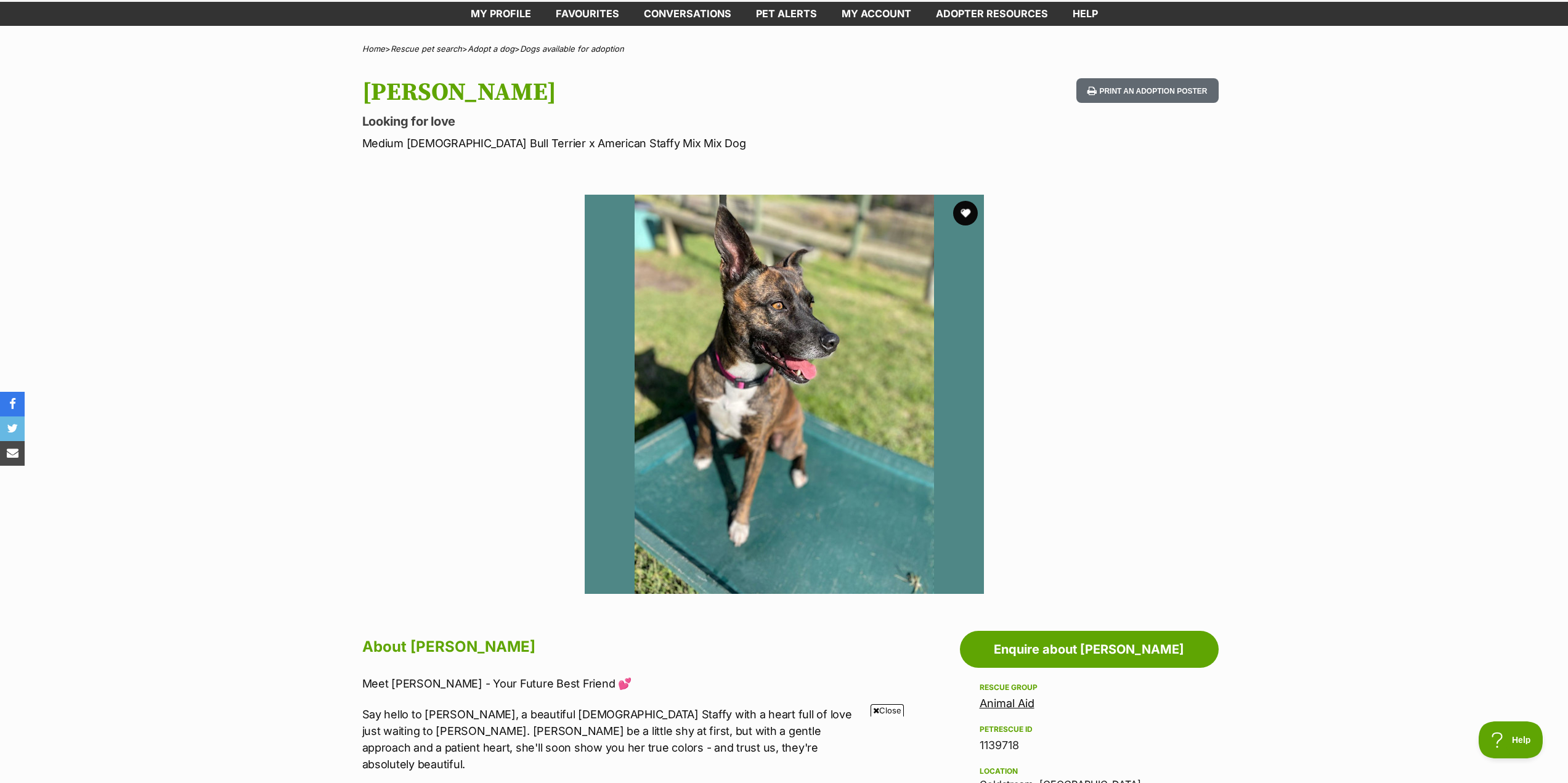
scroll to position [123, 0]
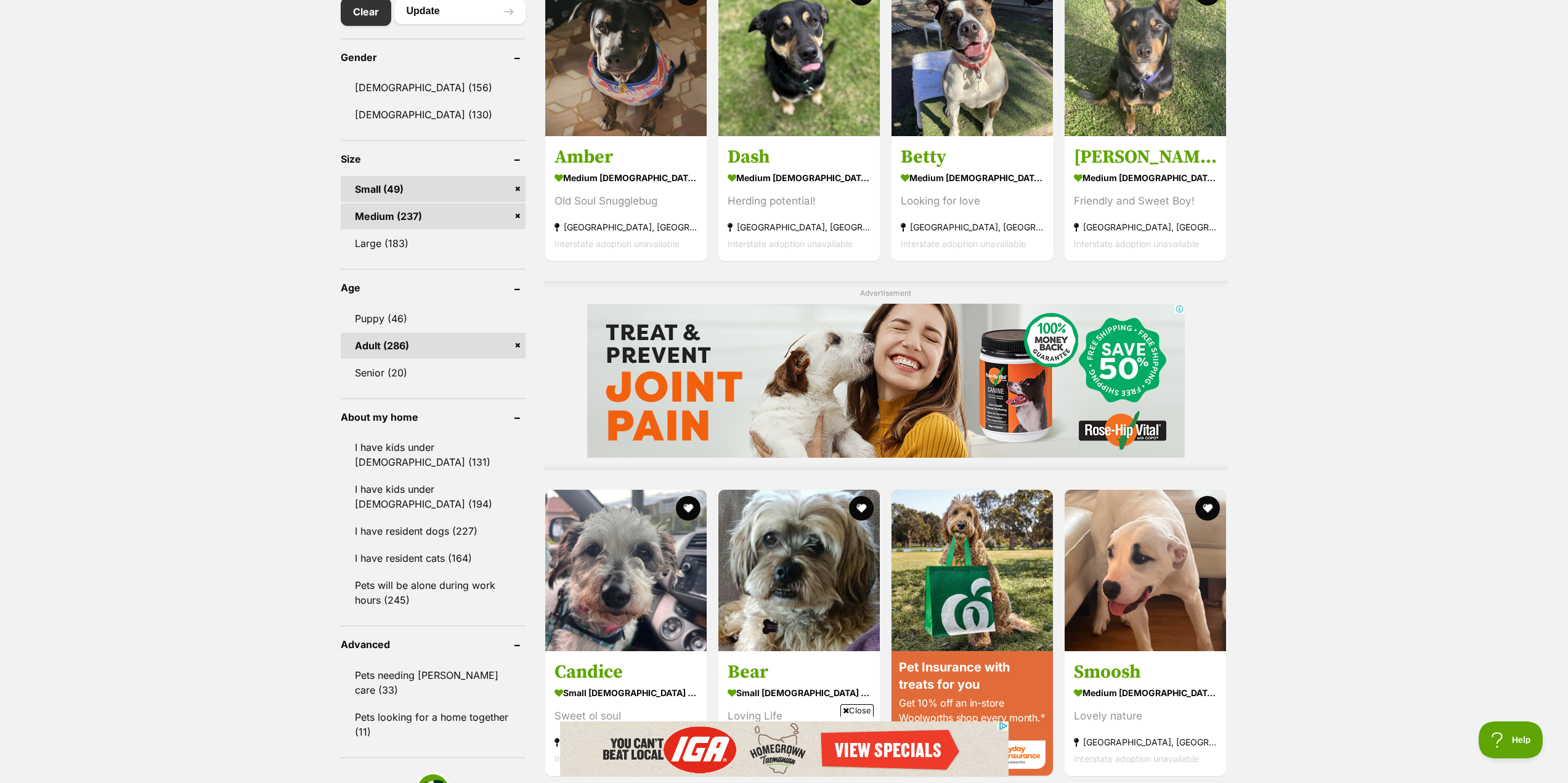
scroll to position [664, 0]
